Goal: Book appointment/travel/reservation

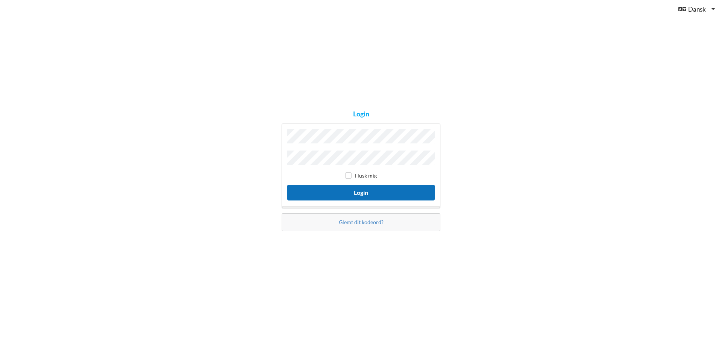
click at [379, 191] on button "Login" at bounding box center [360, 192] width 147 height 15
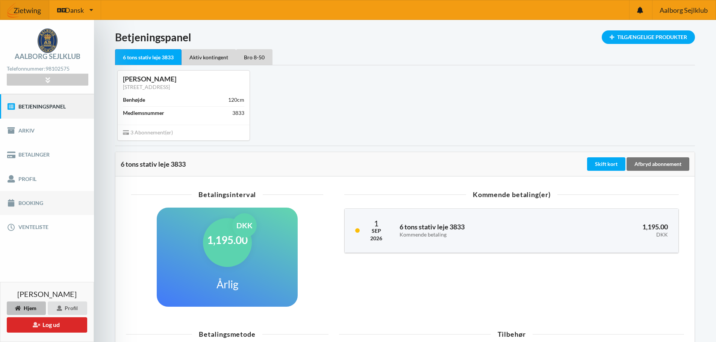
click at [33, 203] on link "Booking" at bounding box center [47, 203] width 94 height 24
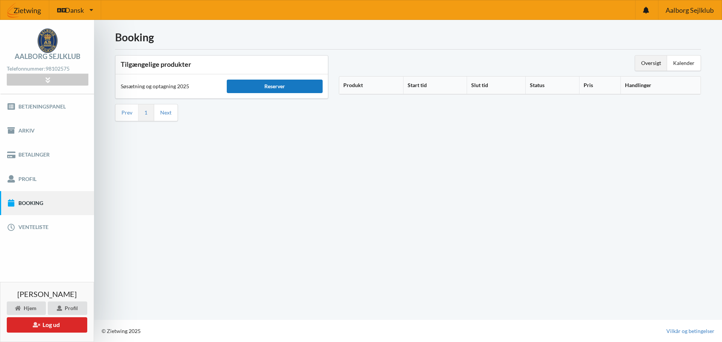
click at [279, 86] on div "Reserver" at bounding box center [274, 87] width 95 height 14
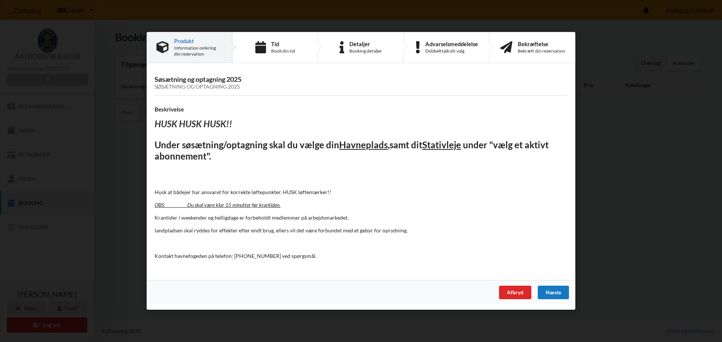
click at [561, 294] on div "Næste" at bounding box center [553, 293] width 31 height 14
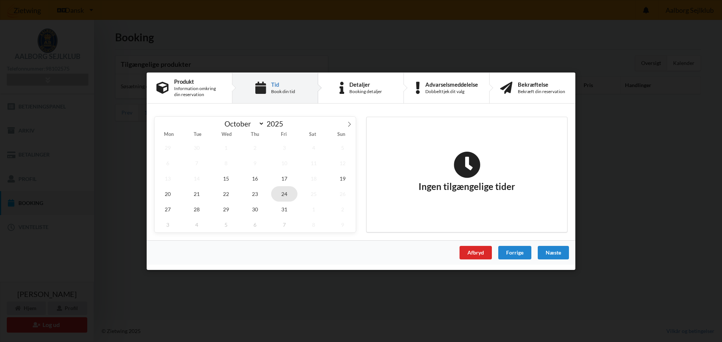
click at [286, 195] on span "24" at bounding box center [284, 193] width 26 height 15
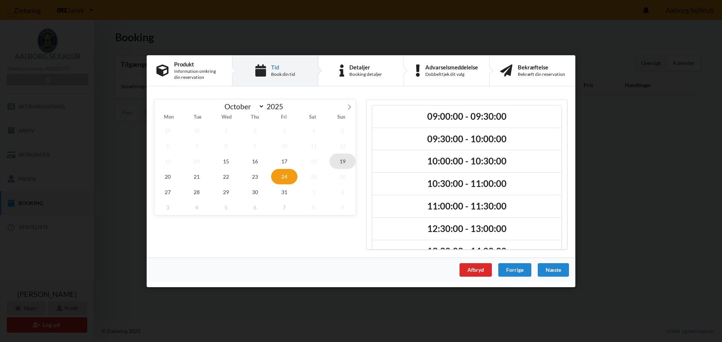
click at [347, 160] on span "19" at bounding box center [342, 160] width 26 height 15
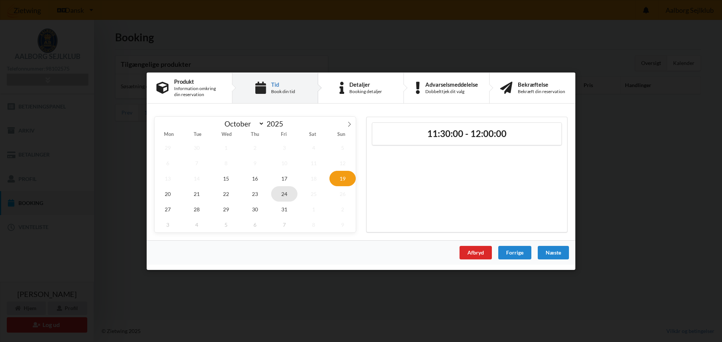
click at [287, 194] on span "24" at bounding box center [284, 193] width 26 height 15
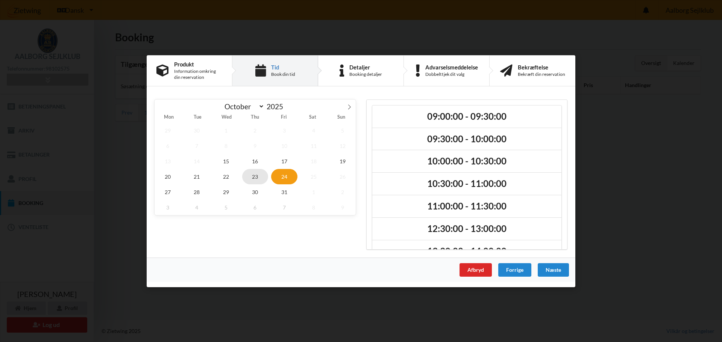
click at [256, 178] on span "23" at bounding box center [255, 176] width 26 height 15
click at [226, 176] on span "22" at bounding box center [226, 176] width 26 height 15
click at [199, 175] on span "21" at bounding box center [197, 176] width 26 height 15
click at [253, 176] on span "23" at bounding box center [255, 176] width 26 height 15
click at [285, 178] on span "24" at bounding box center [284, 176] width 26 height 15
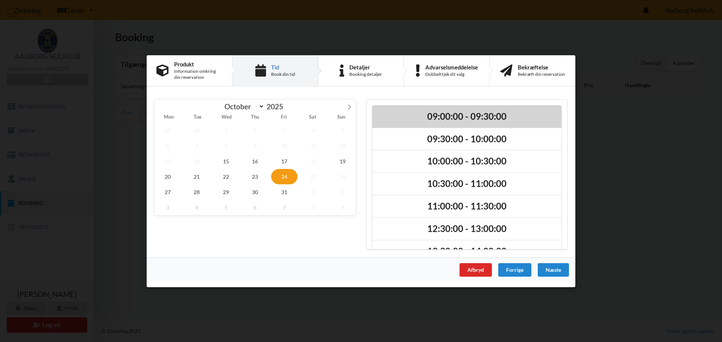
click at [461, 118] on h2 "09:00:00 - 09:30:00" at bounding box center [466, 117] width 179 height 12
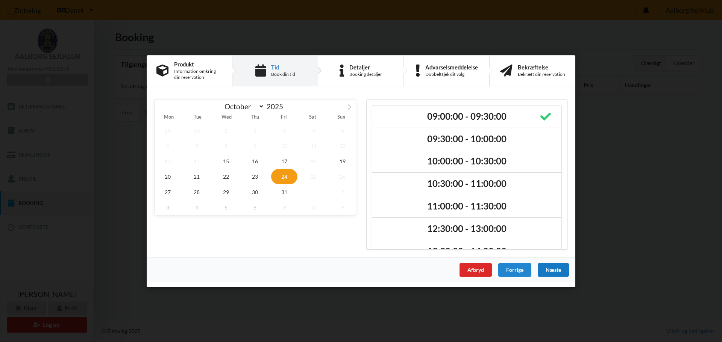
click at [549, 272] on div "Næste" at bounding box center [553, 270] width 31 height 14
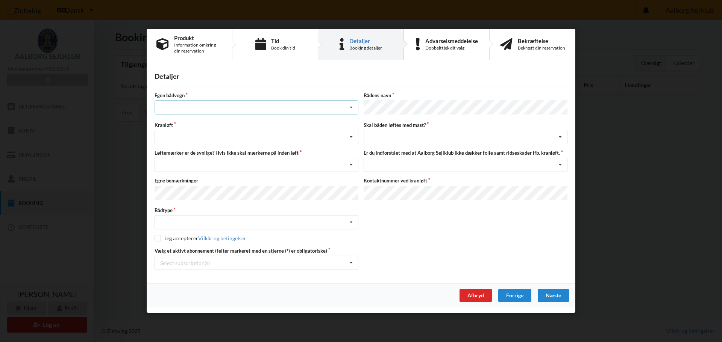
click at [273, 107] on div "Intet valg ja nej" at bounding box center [257, 108] width 204 height 14
click at [167, 152] on div "nej" at bounding box center [256, 149] width 203 height 14
click at [250, 137] on div "Søsætning Optagning" at bounding box center [257, 137] width 204 height 14
click at [172, 165] on div "Optagning" at bounding box center [256, 165] width 203 height 14
click at [242, 165] on div "Nej, jeg kontakter havnekontoret inden løft og får dem sat på Ja, mine mærker e…" at bounding box center [257, 165] width 204 height 14
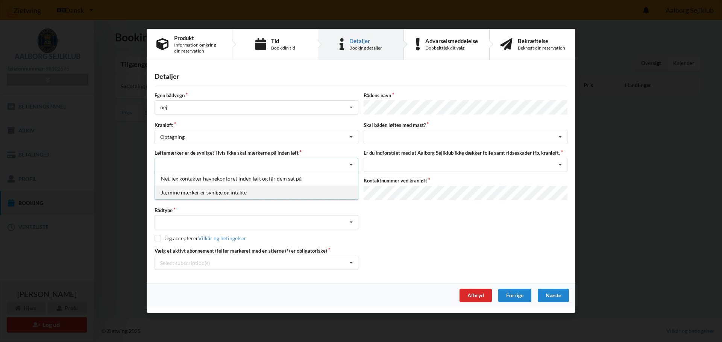
click at [192, 193] on div "Ja, mine mærker er synlige og intakte" at bounding box center [256, 193] width 203 height 14
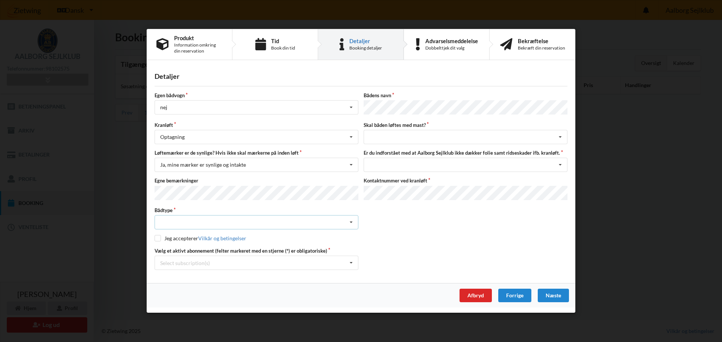
click at [246, 223] on div "Intet valgt Sejlbåd Motorbåd Motorsejler [PERSON_NAME]" at bounding box center [257, 223] width 204 height 14
click at [177, 249] on div "Sejlbåd" at bounding box center [256, 251] width 203 height 14
click at [158, 236] on input "checkbox" at bounding box center [158, 239] width 6 height 6
checkbox input "true"
click at [389, 138] on div "intet valg ja nej" at bounding box center [466, 137] width 204 height 14
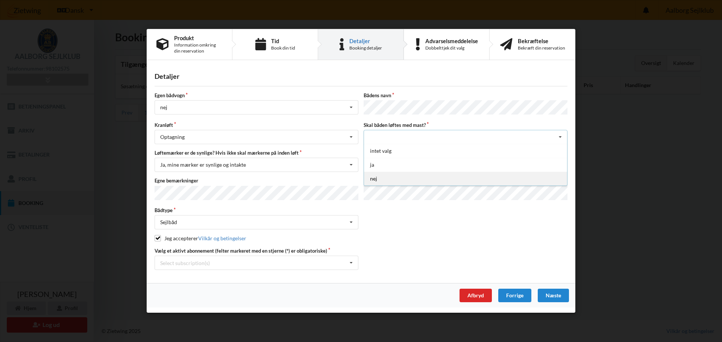
click at [375, 182] on div "nej" at bounding box center [465, 179] width 203 height 14
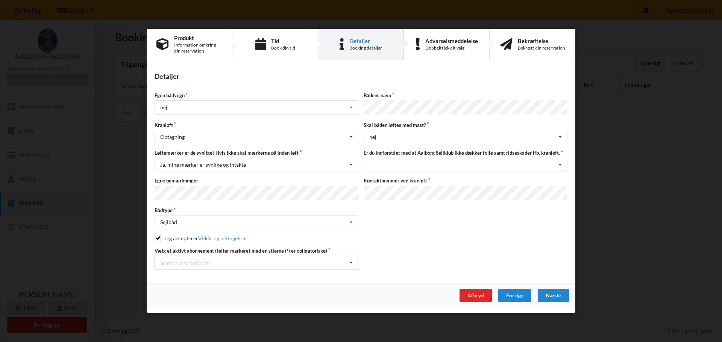
click at [185, 263] on div "Select subscription(s)" at bounding box center [185, 263] width 50 height 6
click at [189, 276] on div "* 6 tons stativ leje 3833" at bounding box center [256, 277] width 203 height 14
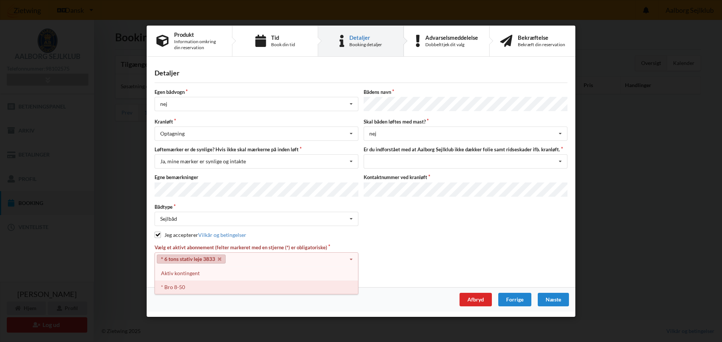
click at [174, 286] on div "* Bro 8-50" at bounding box center [256, 287] width 203 height 14
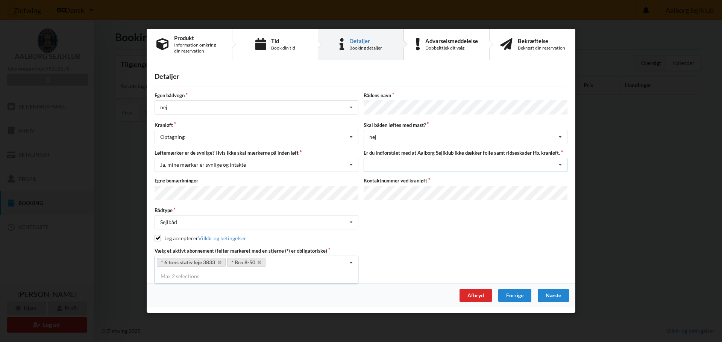
click at [559, 165] on icon at bounding box center [560, 166] width 11 height 14
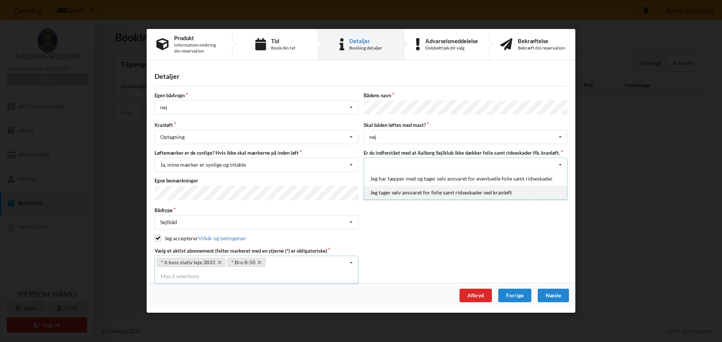
click at [388, 193] on div "Jeg tager selv ansvaret for folie samt ridseskader ved kranløft" at bounding box center [465, 193] width 203 height 14
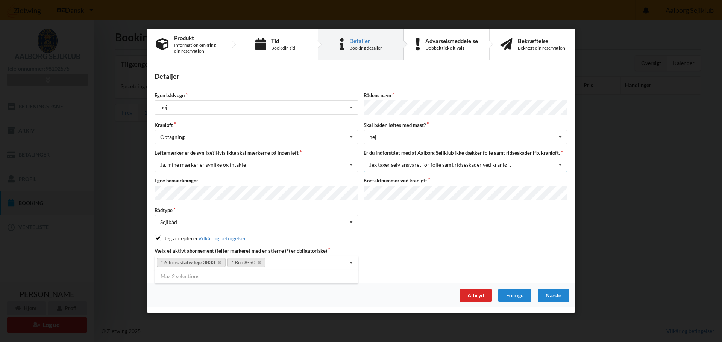
click at [531, 167] on div "Jeg tager selv ansvaret for folie samt ridseskader ved kranløft Jeg har tæpper …" at bounding box center [466, 165] width 204 height 14
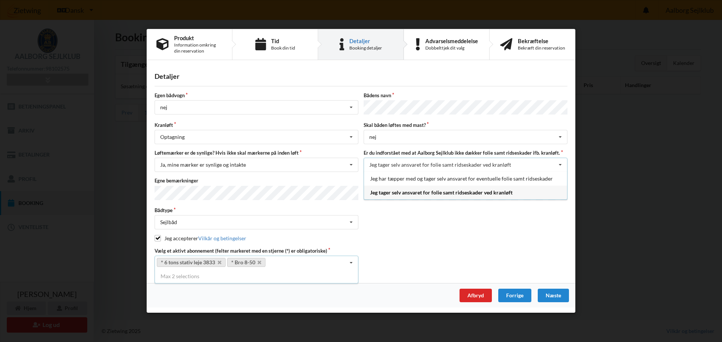
click at [423, 239] on div "Jeg accepterer Vilkår og betingelser" at bounding box center [361, 239] width 413 height 8
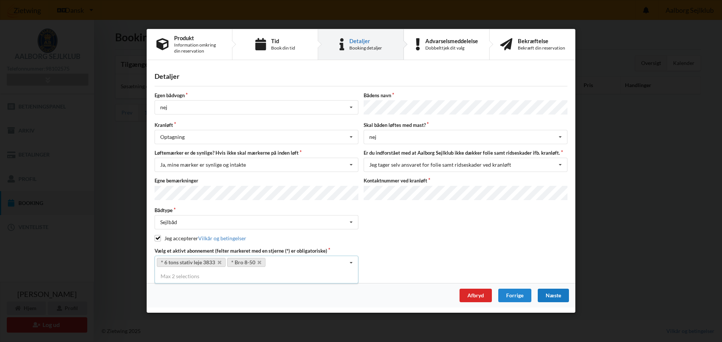
click at [553, 294] on div "Næste" at bounding box center [553, 296] width 31 height 14
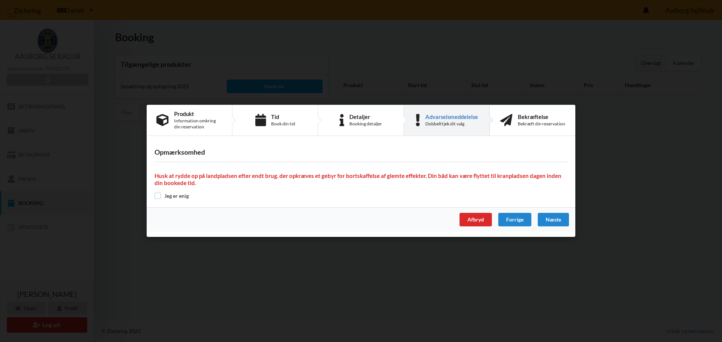
click at [158, 194] on input "checkbox" at bounding box center [158, 196] width 6 height 6
checkbox input "true"
click at [555, 221] on div "Næste" at bounding box center [553, 221] width 31 height 14
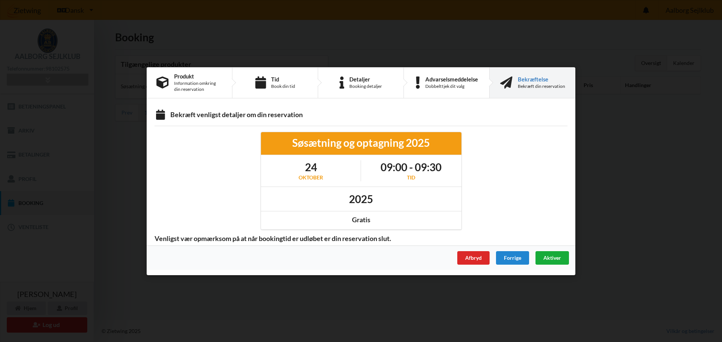
click at [552, 258] on span "Aktiver" at bounding box center [552, 258] width 18 height 6
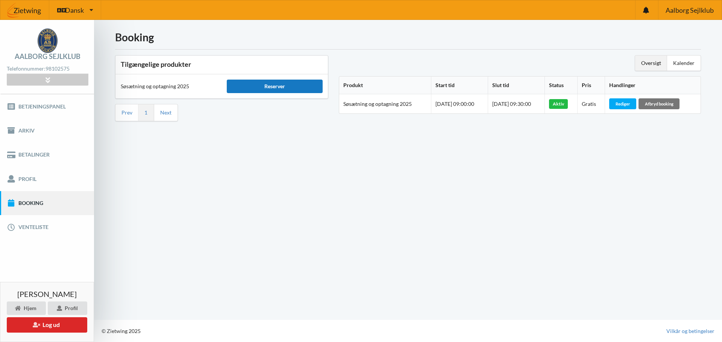
click at [270, 89] on div "Reserver" at bounding box center [274, 87] width 95 height 14
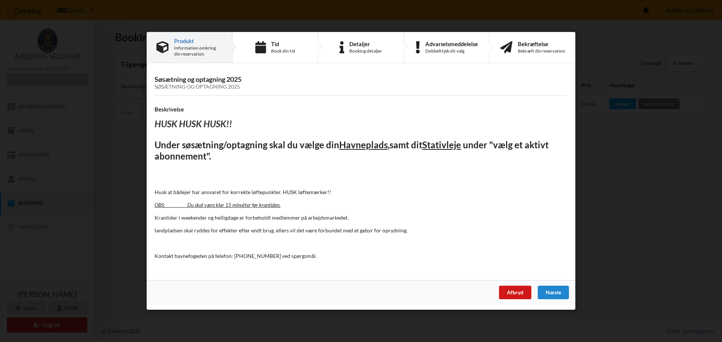
click at [515, 294] on div "Afbryd" at bounding box center [515, 293] width 32 height 14
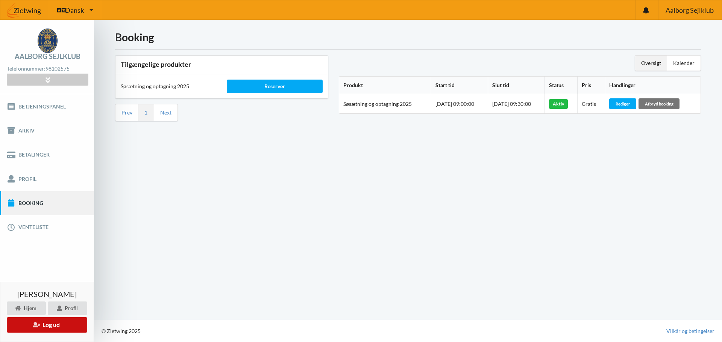
click at [46, 324] on button "Log ud" at bounding box center [47, 325] width 80 height 15
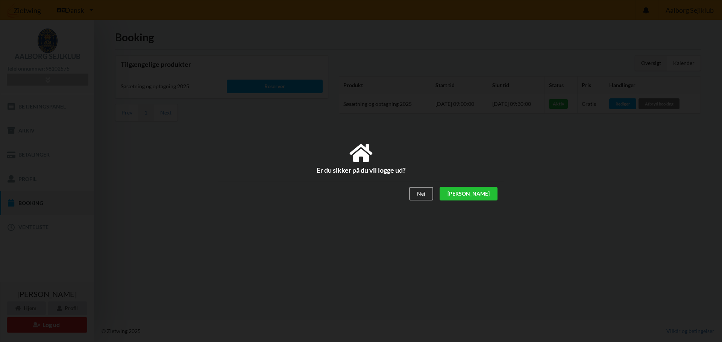
click at [490, 194] on div "[PERSON_NAME]" at bounding box center [468, 194] width 58 height 14
